Goal: Task Accomplishment & Management: Use online tool/utility

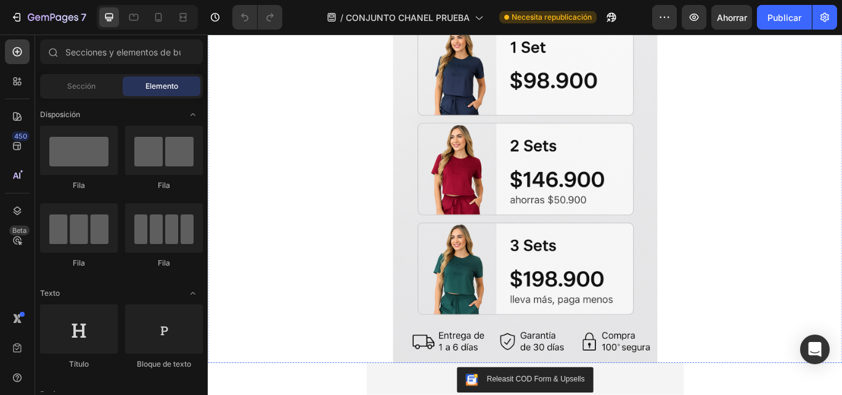
scroll to position [801, 0]
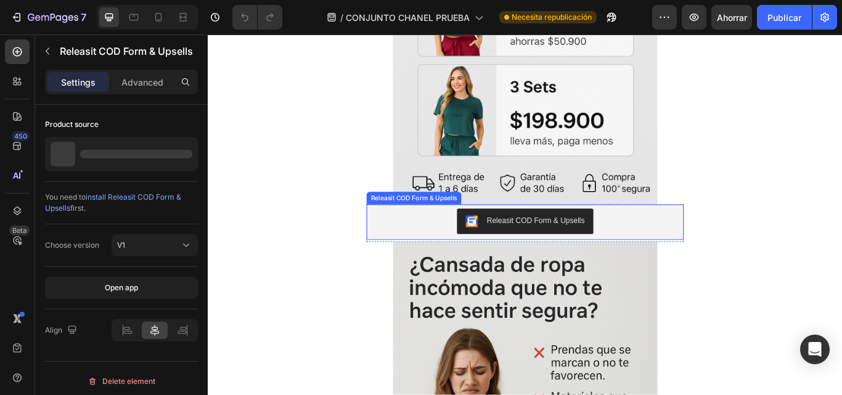
click at [575, 257] on div "Releasit COD Form & Upsells" at bounding box center [589, 251] width 114 height 13
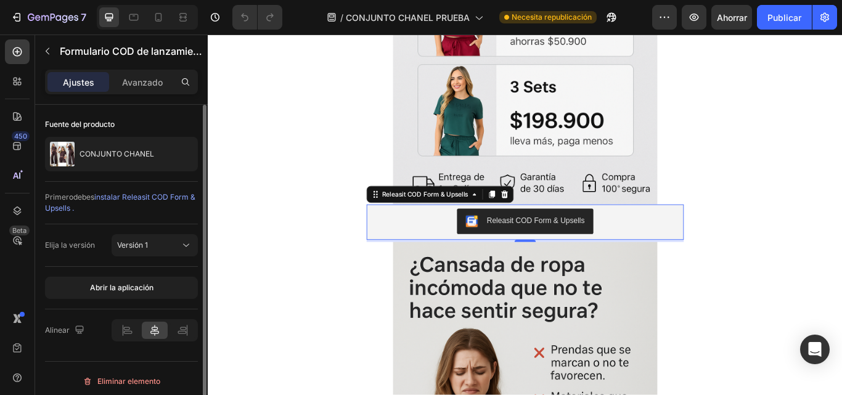
click at [170, 192] on font "instalar Releasit COD Form & Upsells ." at bounding box center [120, 202] width 150 height 20
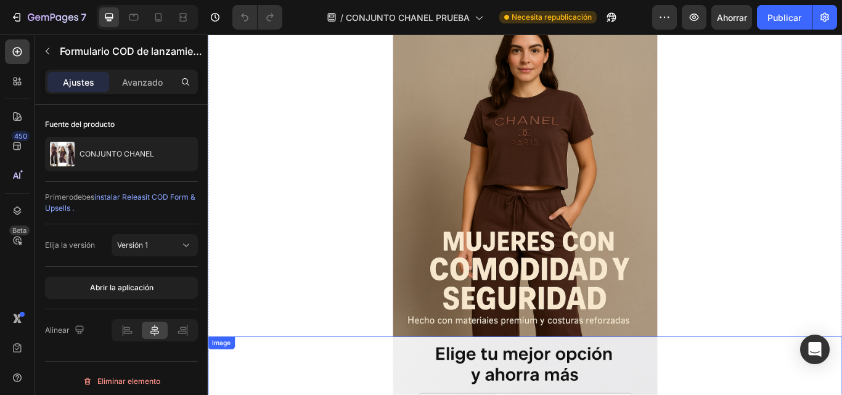
scroll to position [62, 0]
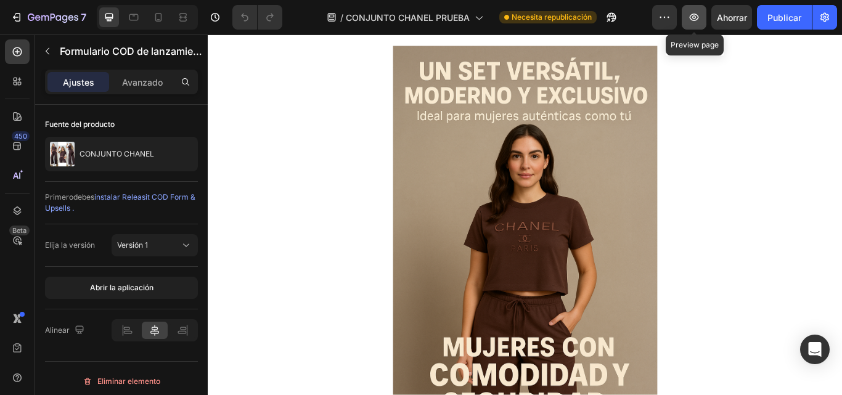
click at [693, 18] on icon "button" at bounding box center [694, 17] width 4 height 4
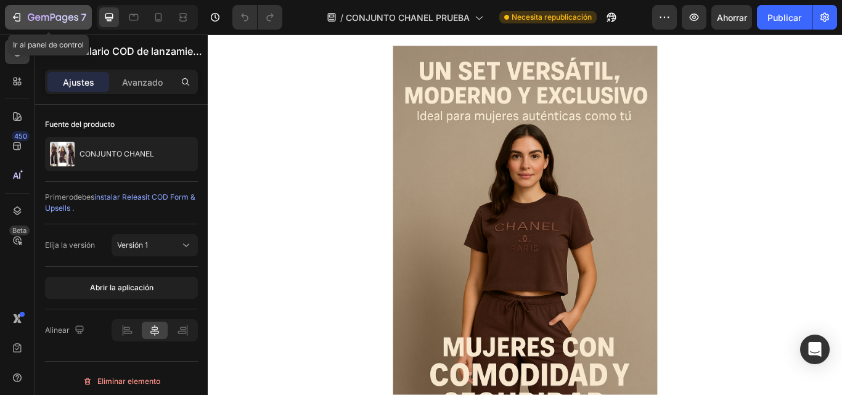
click at [27, 16] on div "7" at bounding box center [48, 17] width 76 height 15
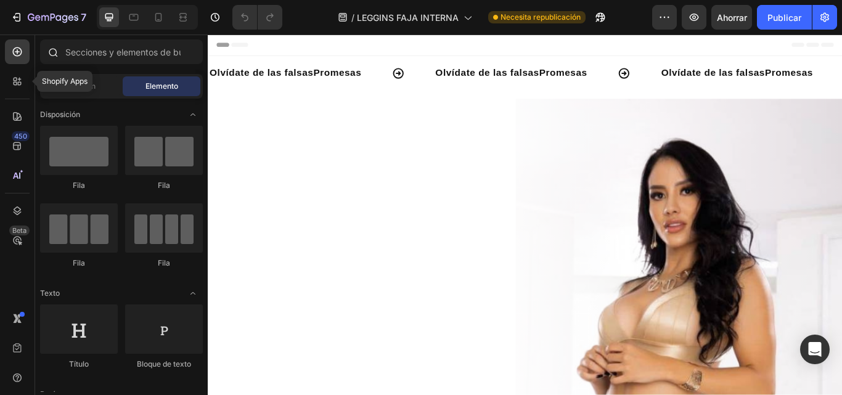
click at [16, 84] on icon at bounding box center [16, 84] width 4 height 4
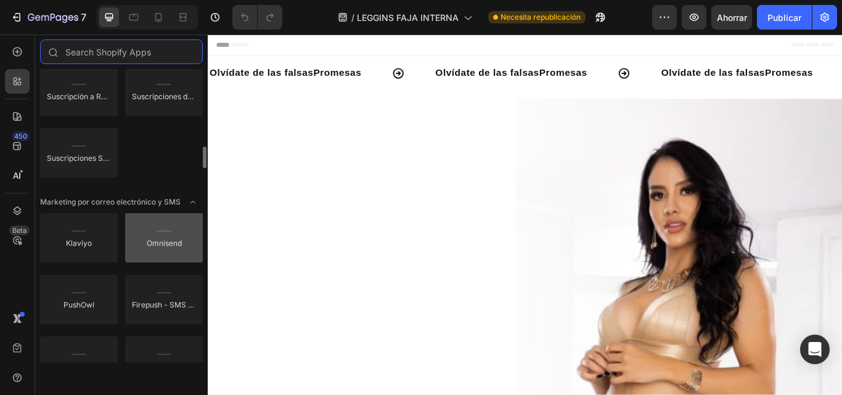
scroll to position [1972, 0]
